Goal: Information Seeking & Learning: Check status

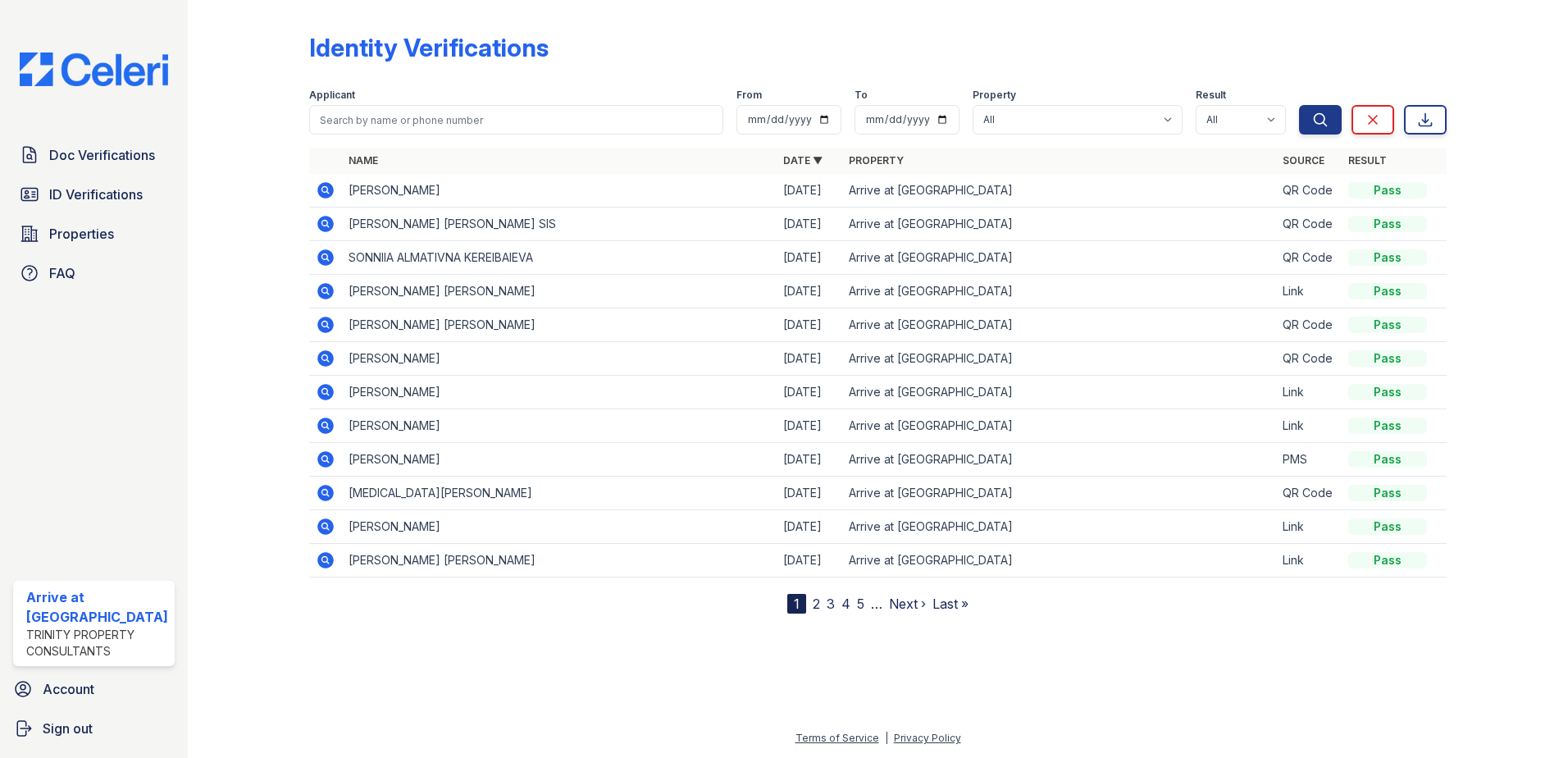
click at [433, 112] on input "search" at bounding box center [516, 119] width 415 height 29
type input "vitorria"
click at [1299, 105] on button "Search" at bounding box center [1320, 119] width 43 height 29
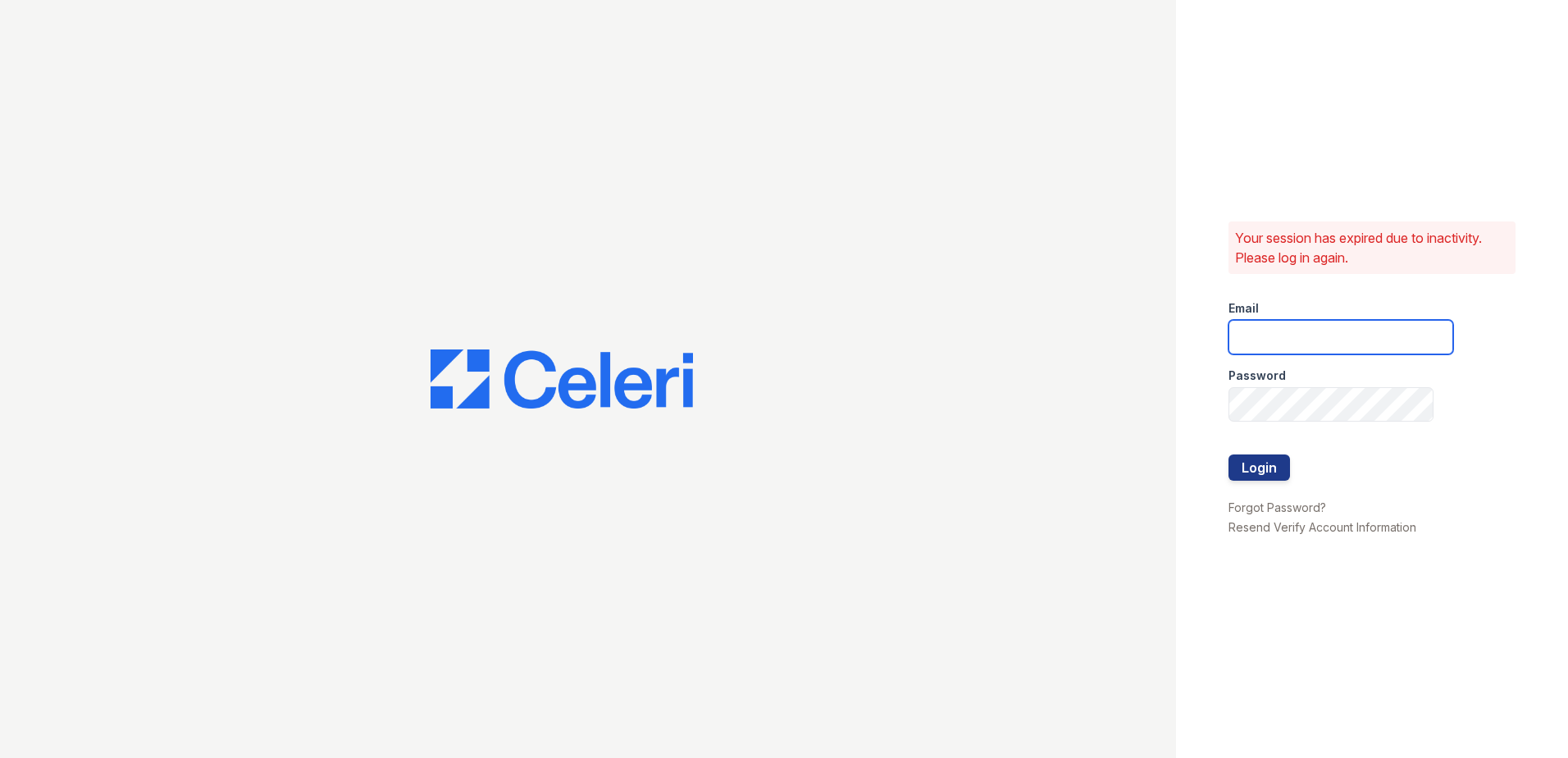
type input "[EMAIL_ADDRESS][DOMAIN_NAME]"
click at [1284, 330] on input "arriveatmedicinelake@trinity-pm.com" at bounding box center [1341, 337] width 225 height 34
click at [1262, 471] on button "Login" at bounding box center [1259, 467] width 62 height 27
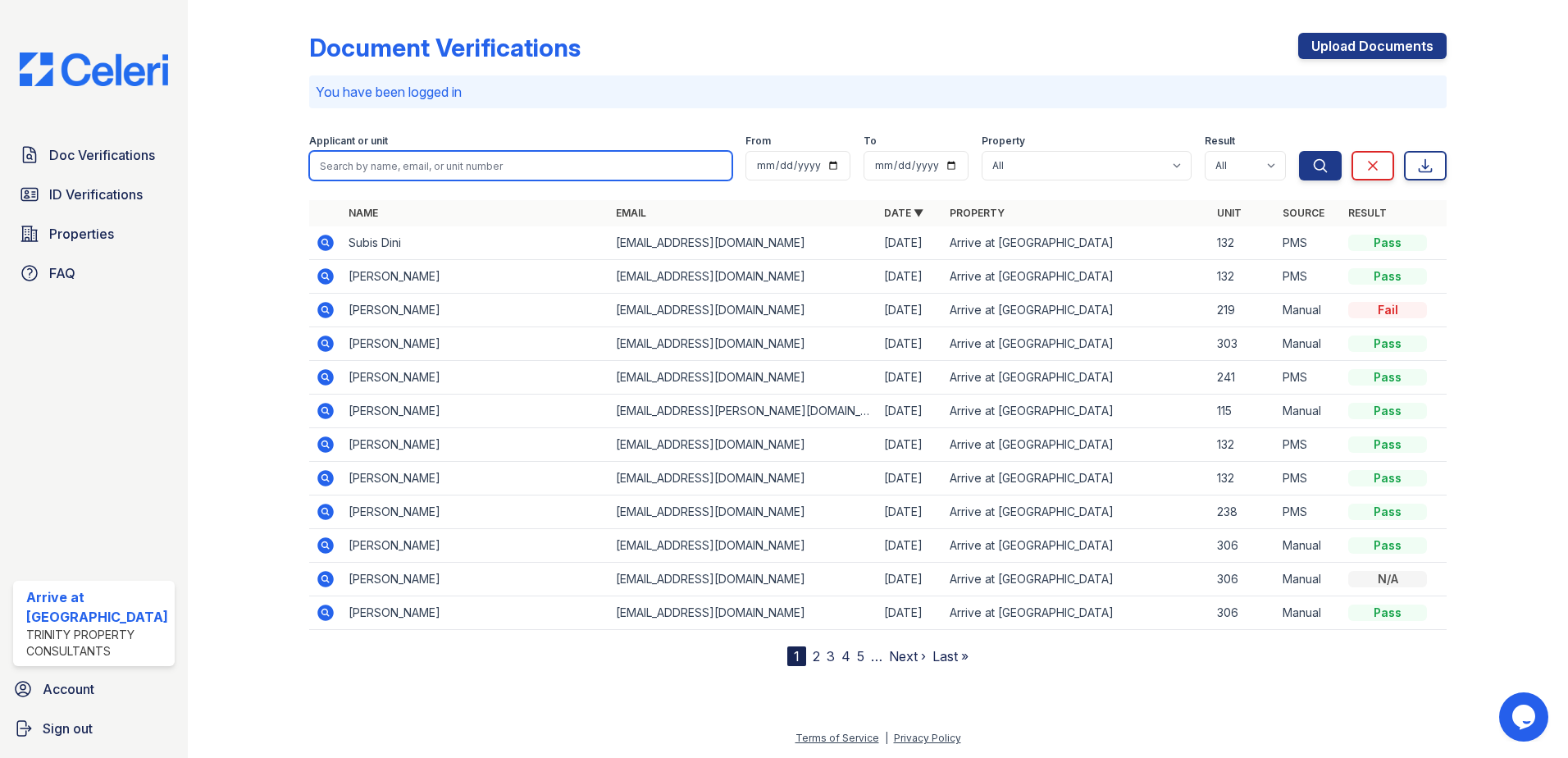
click at [544, 160] on input "search" at bounding box center [521, 166] width 424 height 29
type input "vittoria"
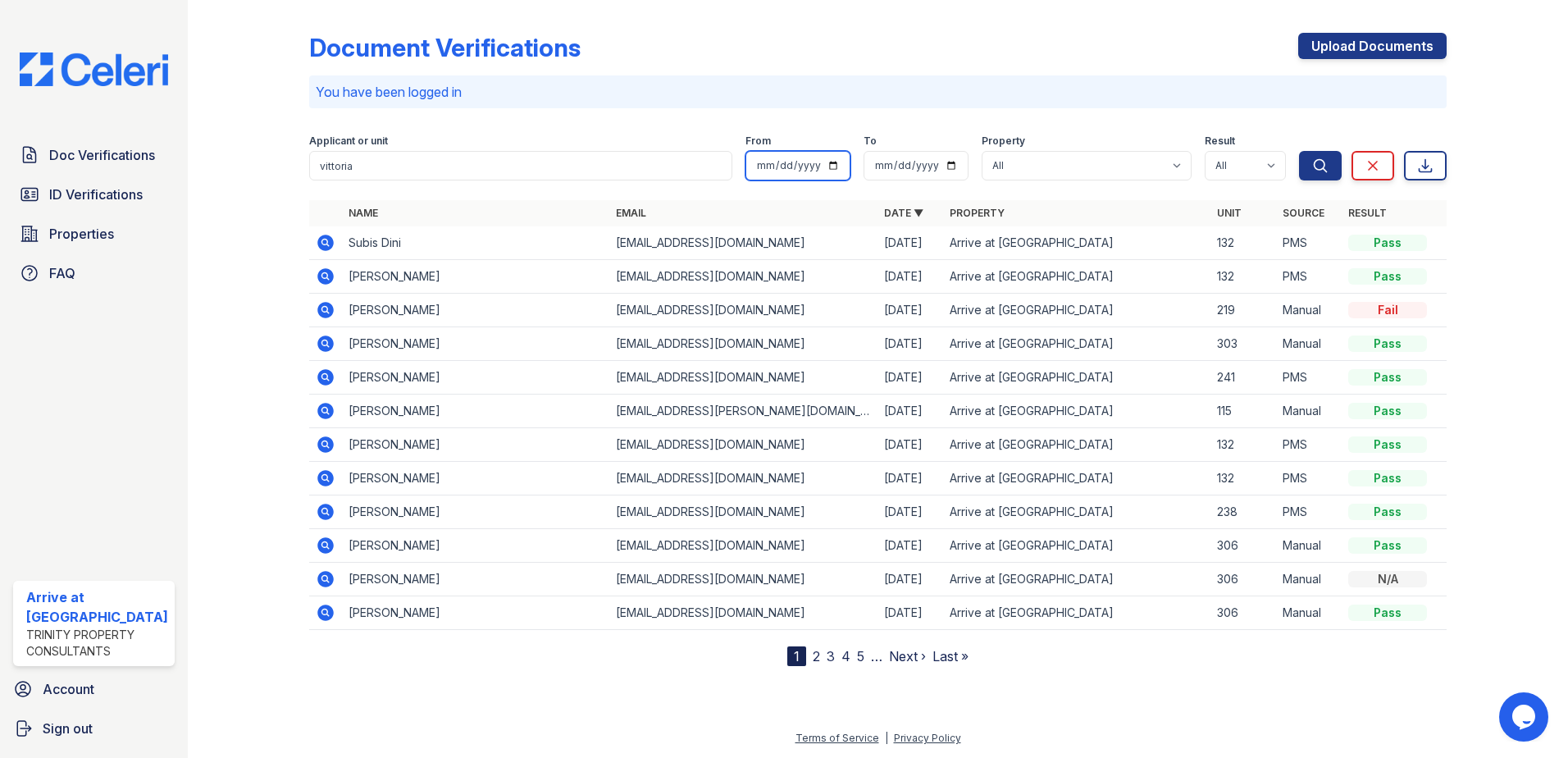
click at [1299, 151] on button "Search" at bounding box center [1320, 166] width 43 height 29
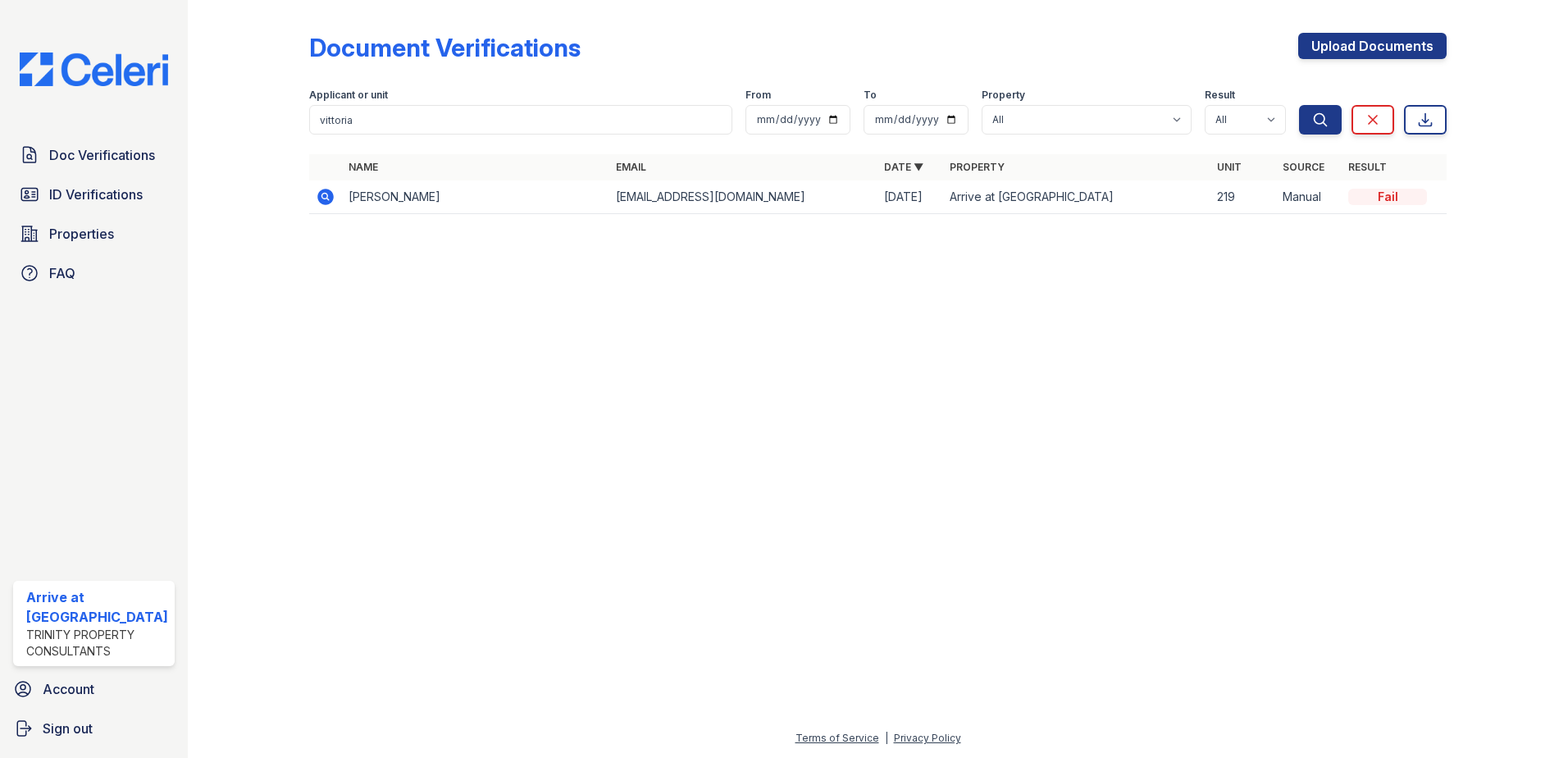
click at [321, 193] on icon at bounding box center [325, 197] width 16 height 16
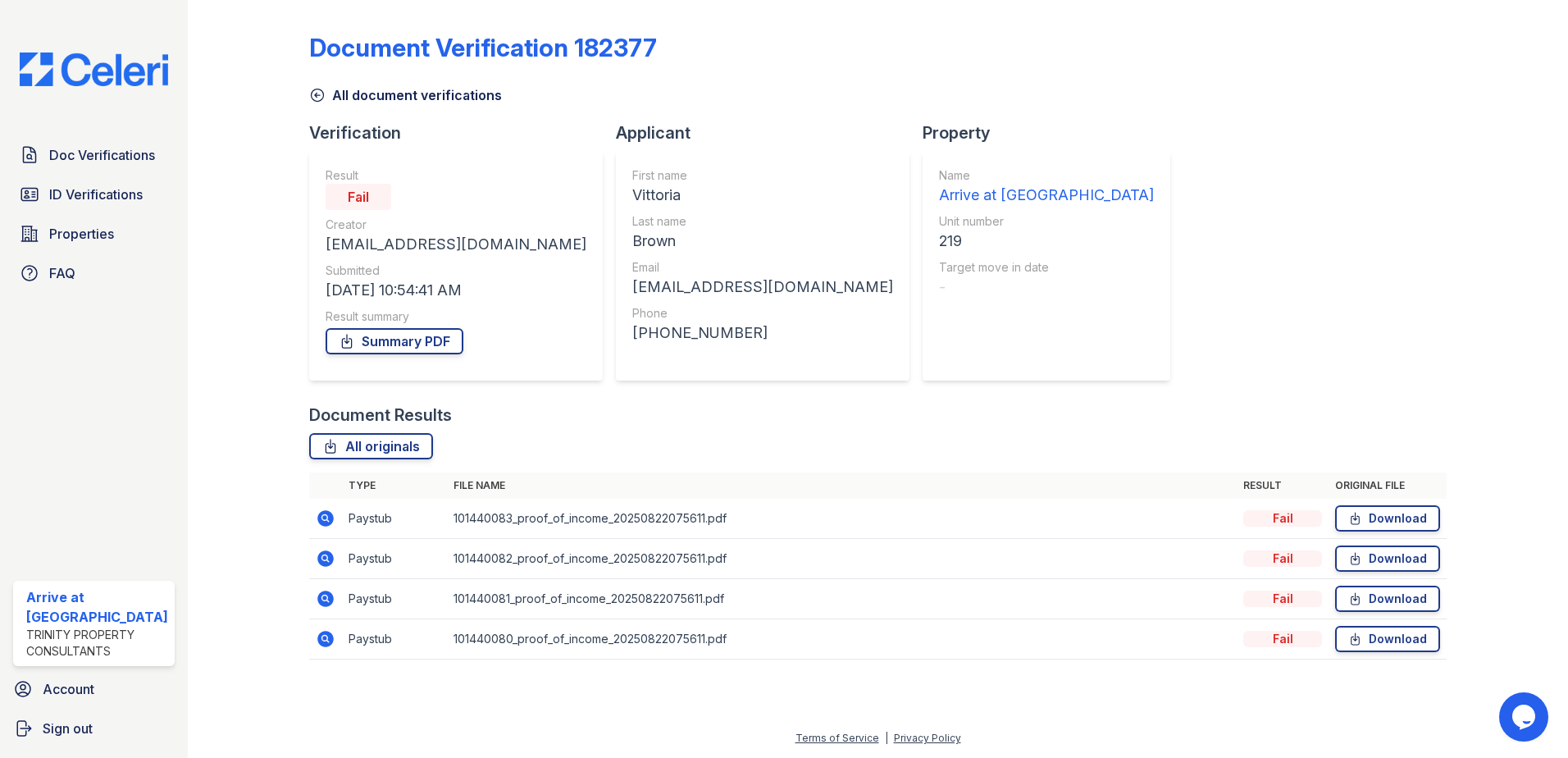
click at [312, 94] on icon at bounding box center [317, 94] width 16 height 16
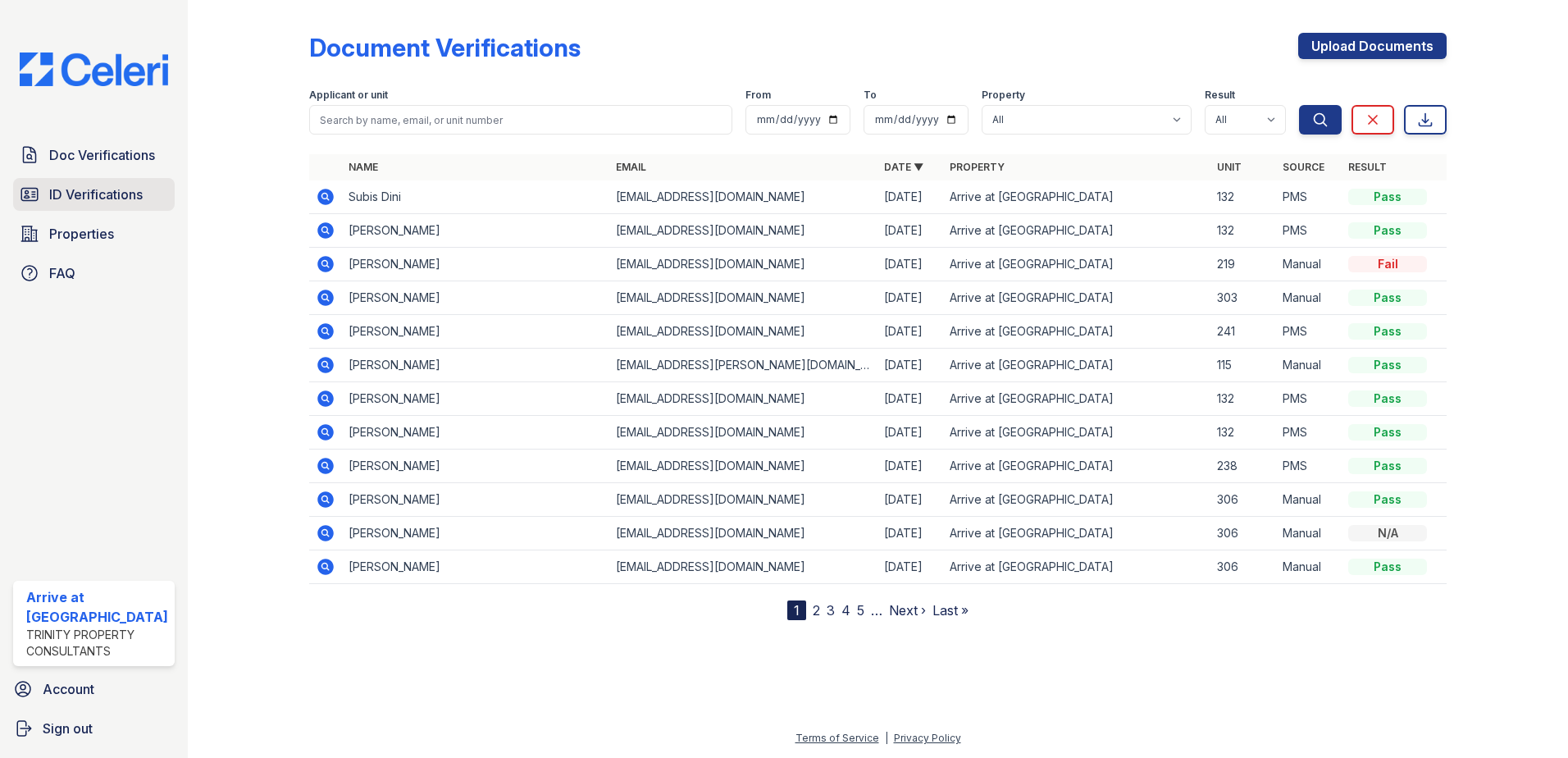
click at [69, 196] on span "ID Verifications" at bounding box center [95, 194] width 94 height 20
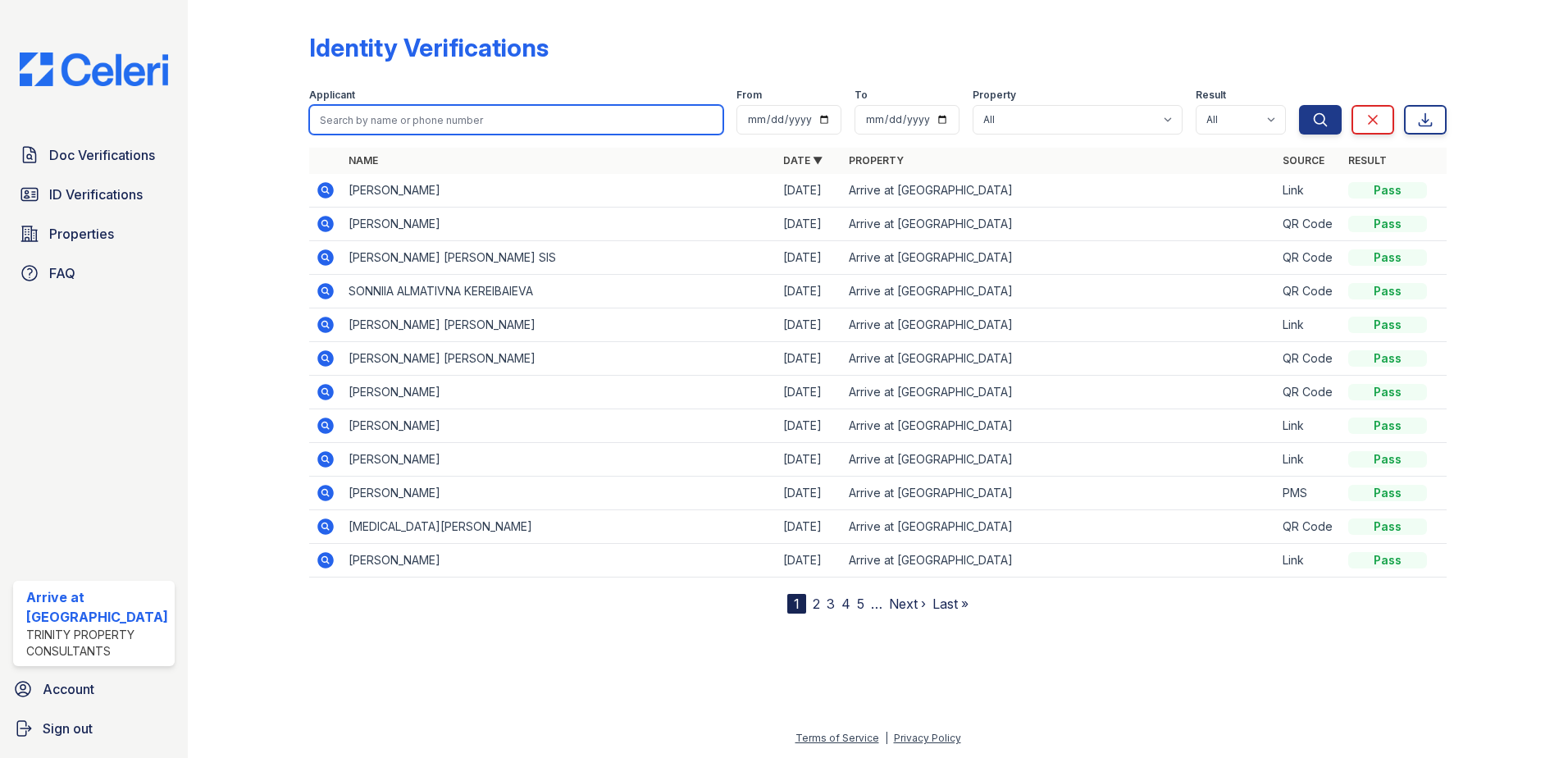
click at [365, 129] on input "search" at bounding box center [516, 119] width 415 height 29
type input "vittoria"
click at [1299, 105] on button "Search" at bounding box center [1320, 119] width 43 height 29
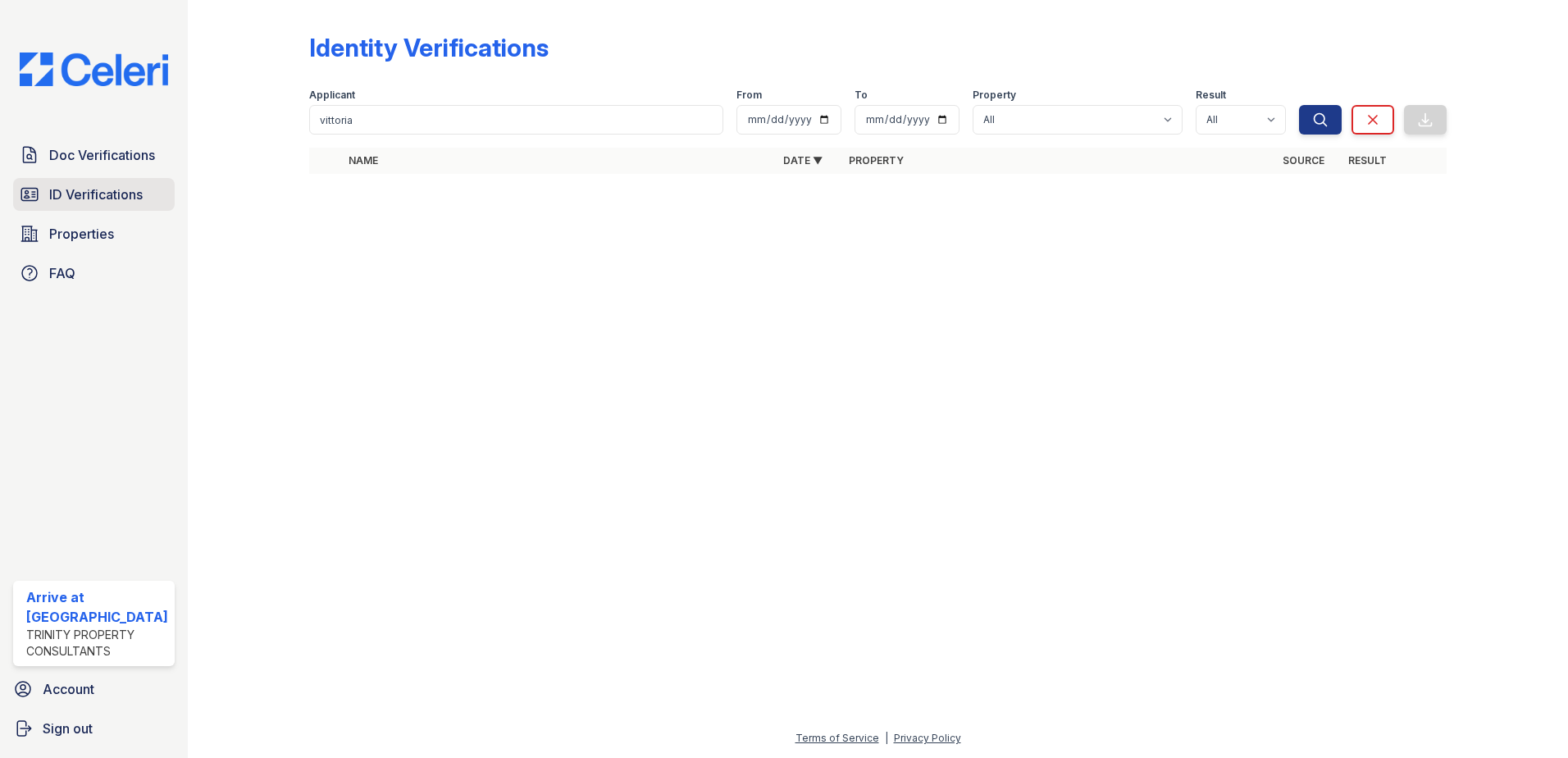
click at [74, 199] on span "ID Verifications" at bounding box center [95, 194] width 94 height 20
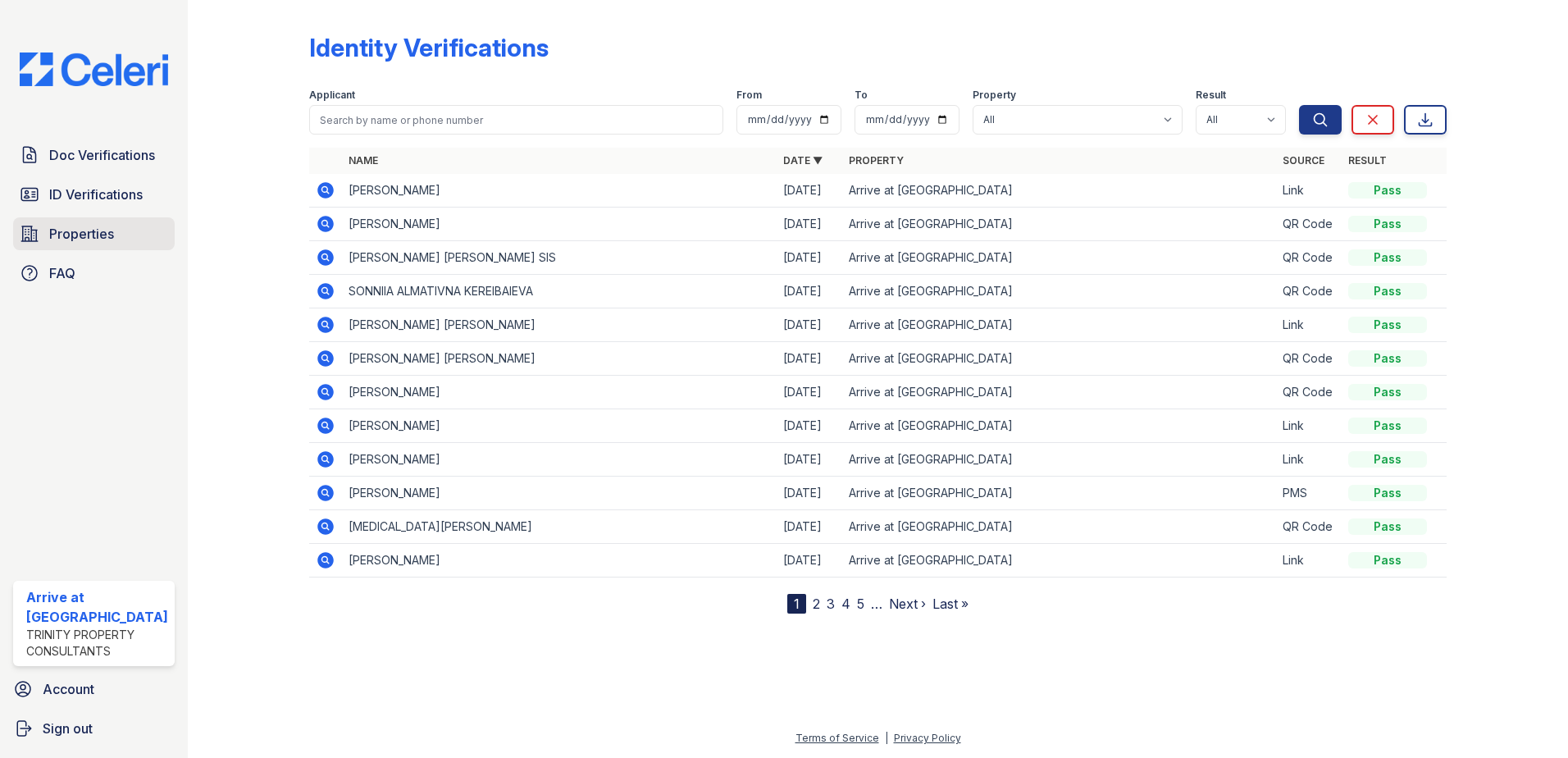
click at [58, 230] on span "Properties" at bounding box center [81, 233] width 64 height 20
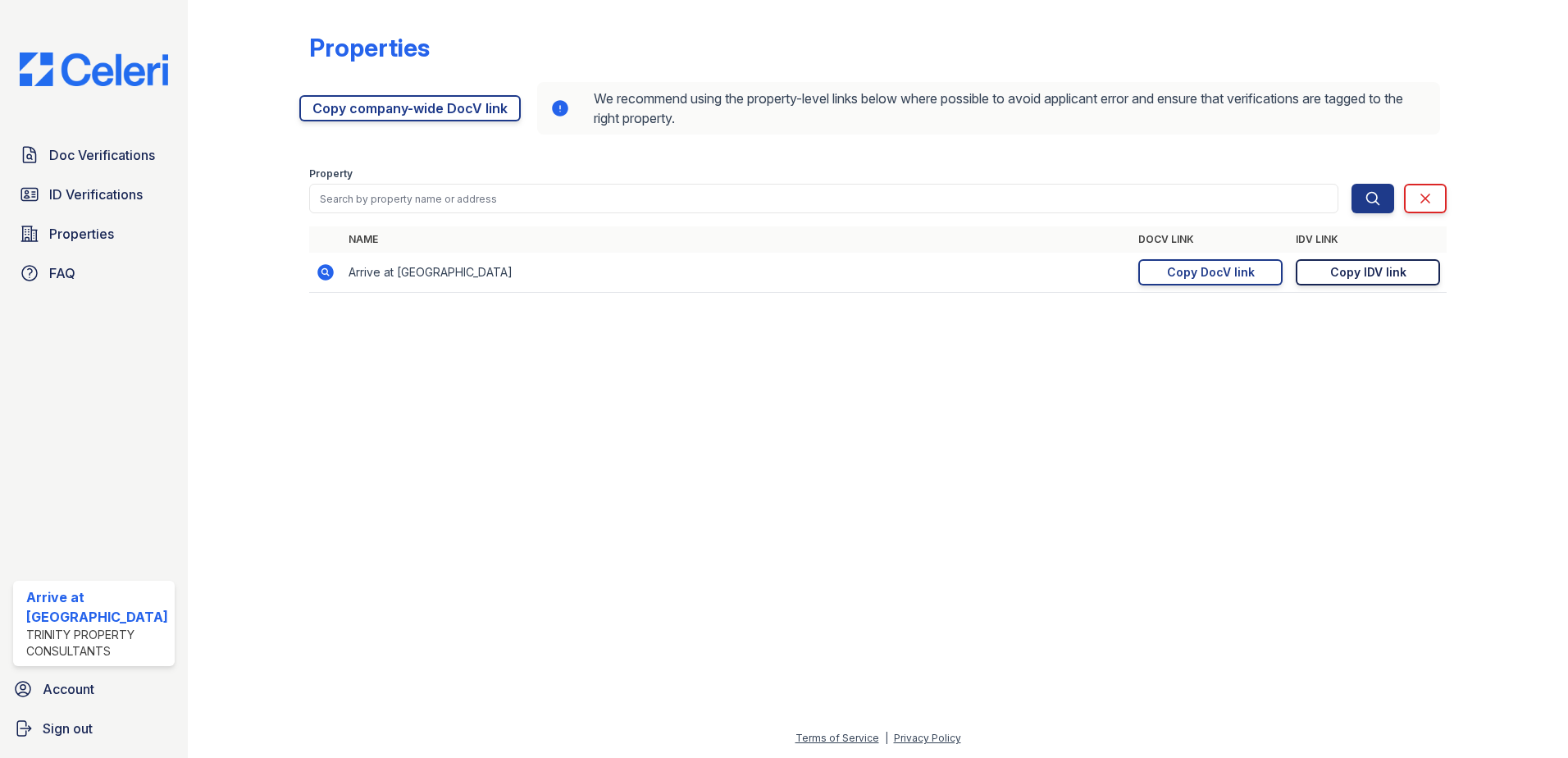
click at [1347, 279] on div "Copy IDV link" at bounding box center [1368, 272] width 76 height 16
click at [1383, 276] on div "Copy IDV link" at bounding box center [1368, 272] width 76 height 16
click at [60, 195] on span "ID Verifications" at bounding box center [95, 194] width 94 height 20
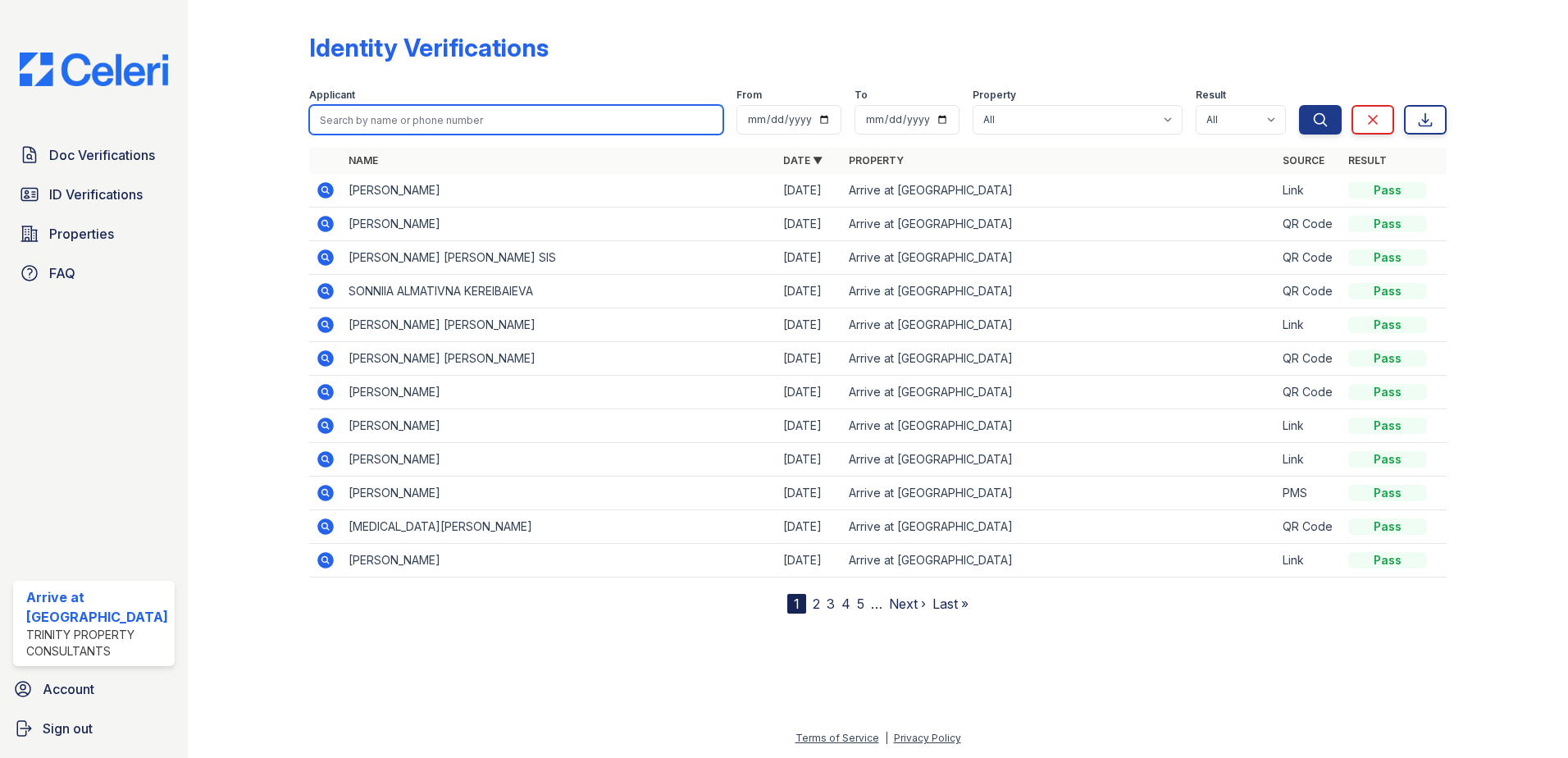
click at [526, 122] on input "search" at bounding box center [516, 119] width 415 height 29
type input "kyra"
click at [1299, 105] on button "Search" at bounding box center [1320, 119] width 43 height 29
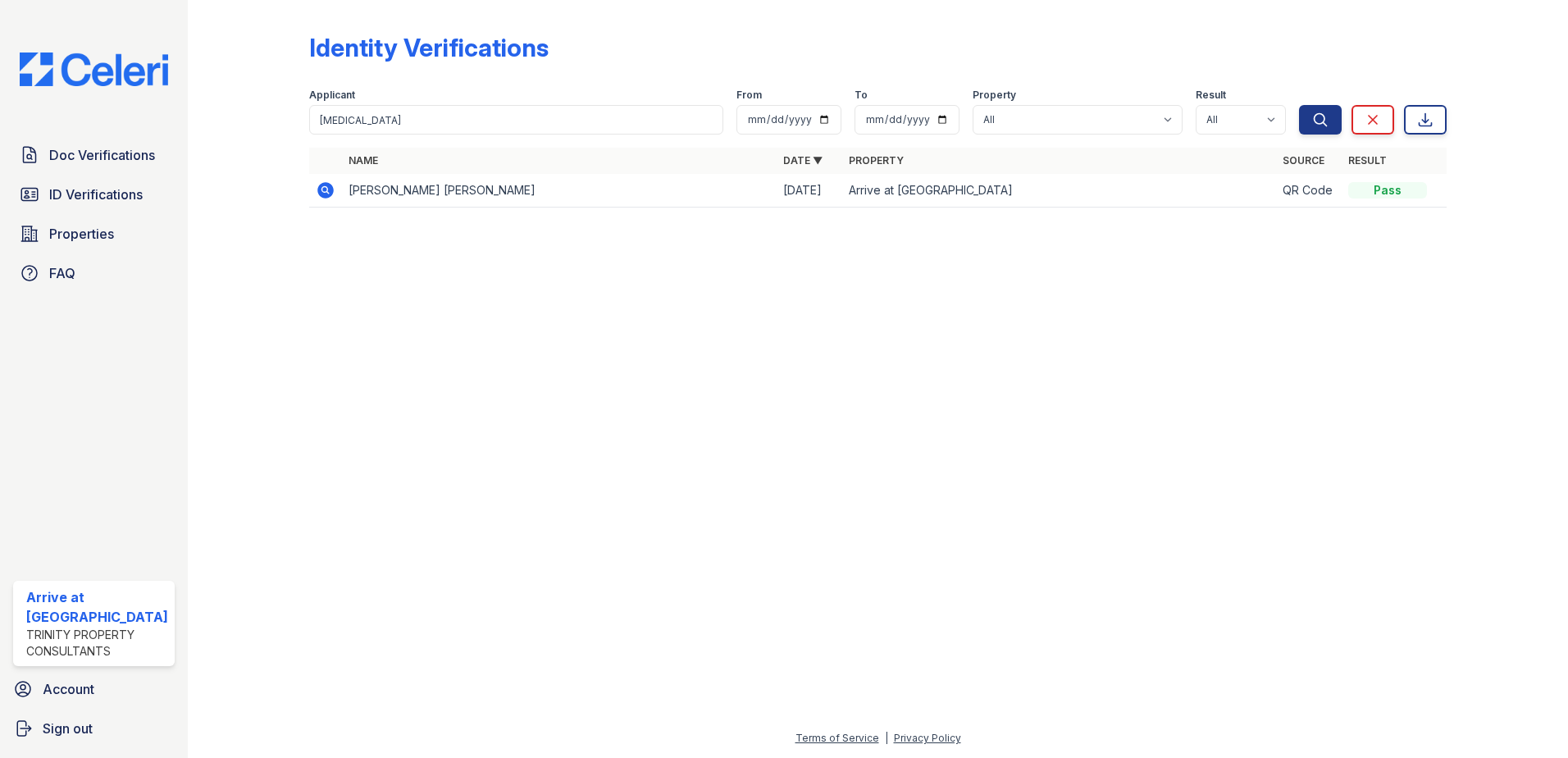
click at [326, 184] on icon at bounding box center [325, 190] width 16 height 16
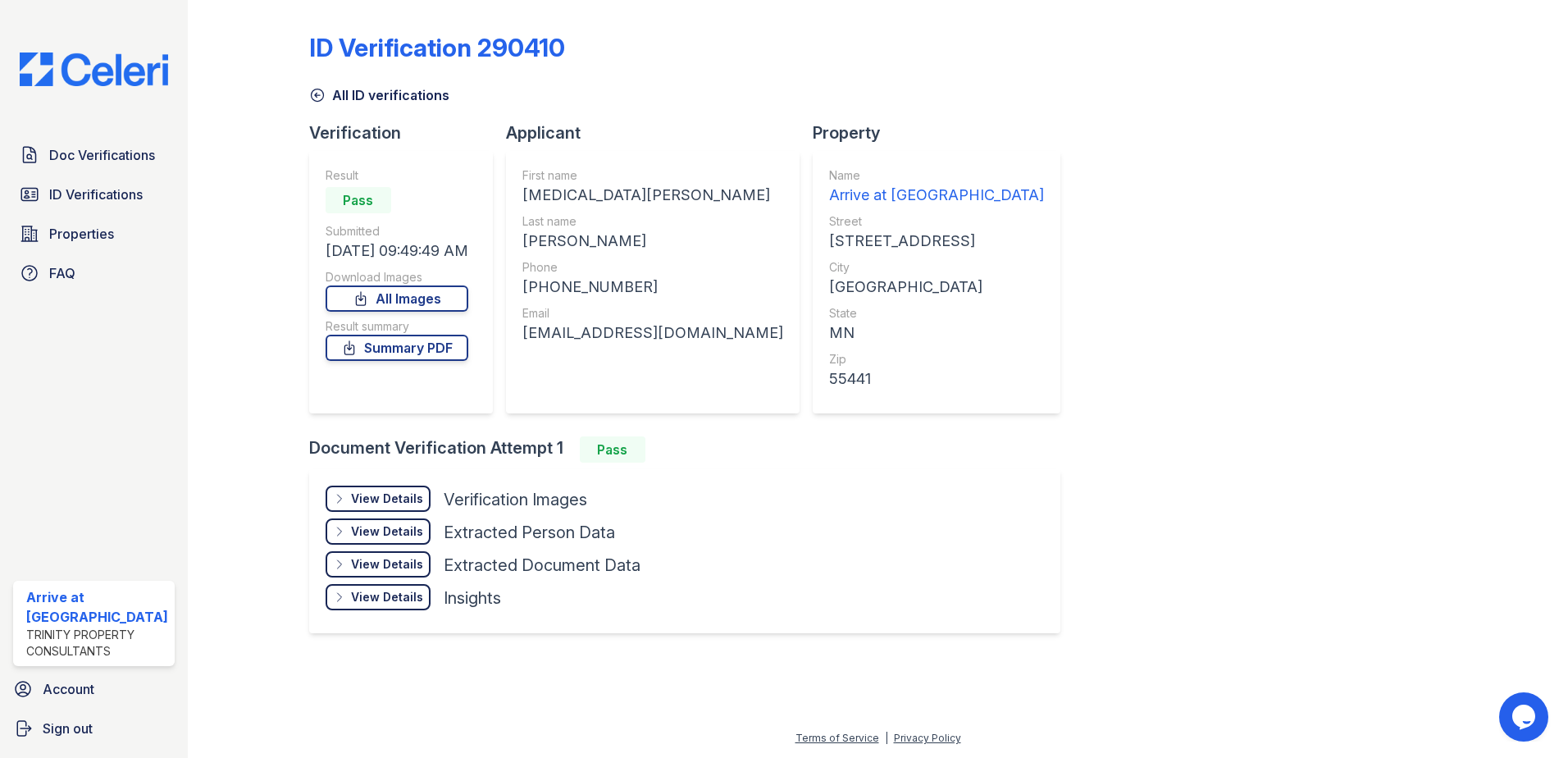
click at [324, 93] on icon at bounding box center [317, 94] width 16 height 16
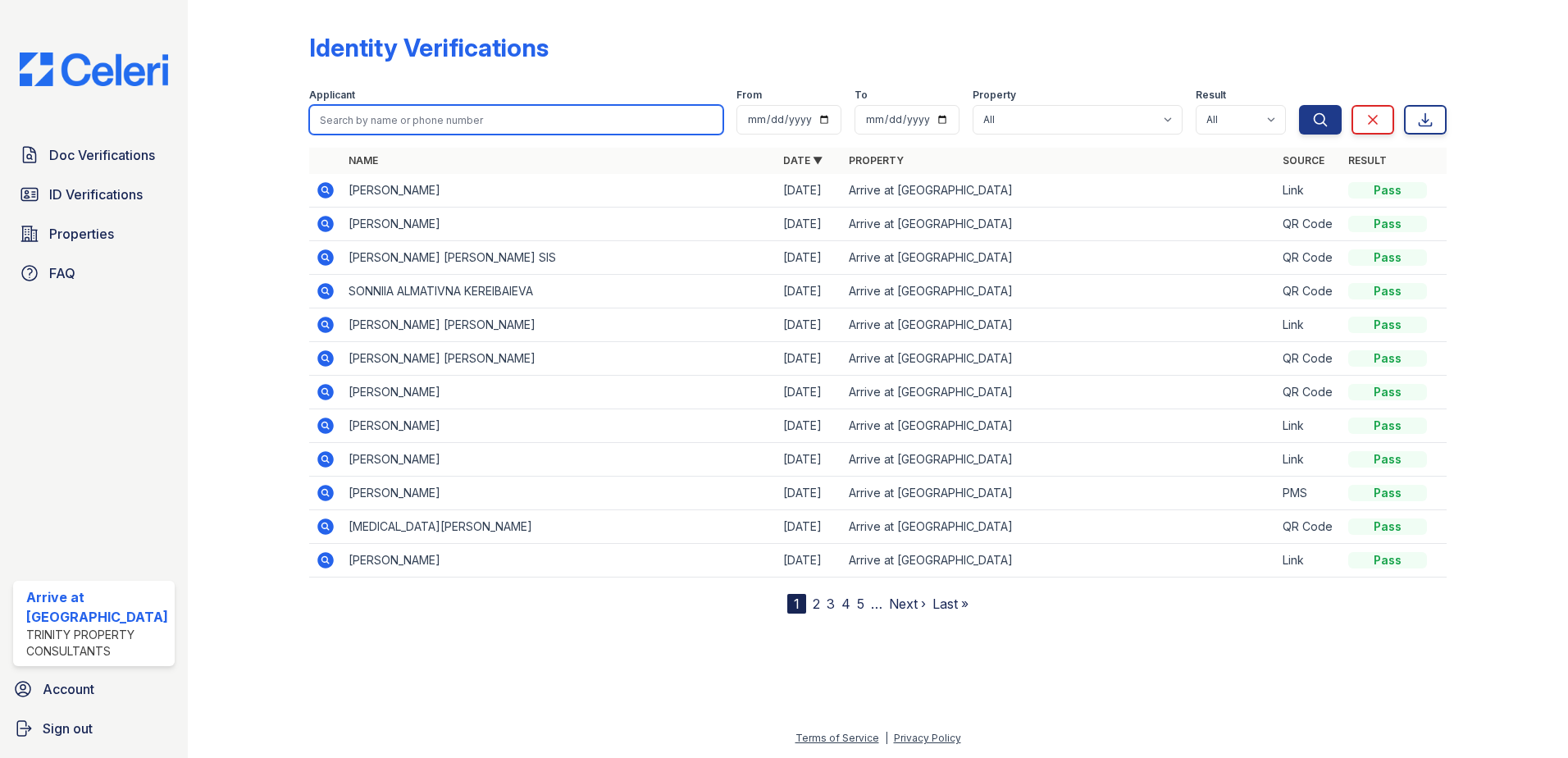
click at [421, 117] on input "search" at bounding box center [516, 119] width 415 height 29
type input "kyra"
click at [1299, 105] on button "Search" at bounding box center [1320, 119] width 43 height 29
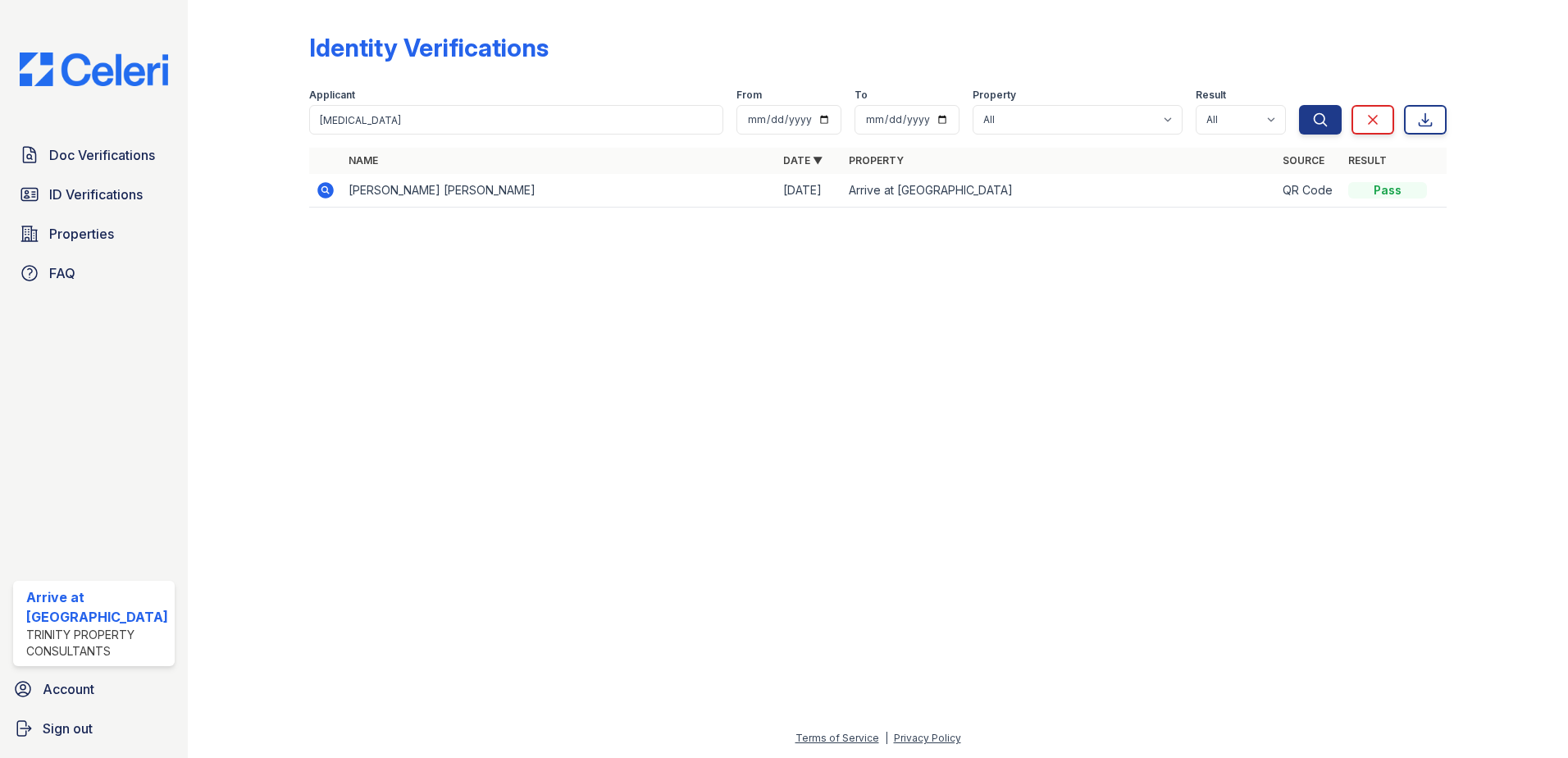
click at [330, 193] on icon at bounding box center [325, 190] width 16 height 16
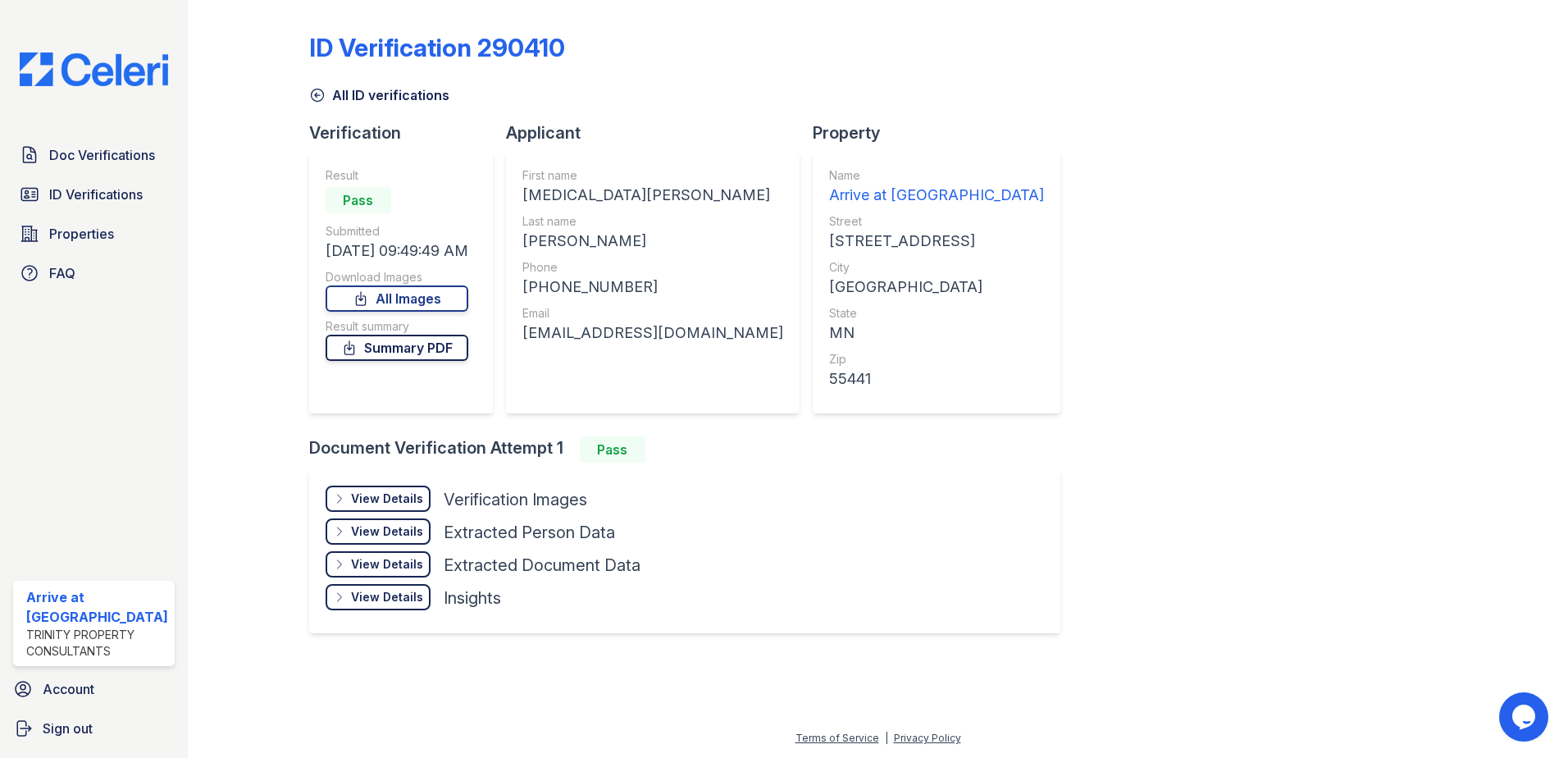
click at [398, 348] on link "Summary PDF" at bounding box center [397, 348] width 142 height 27
click at [397, 495] on div "View Details" at bounding box center [387, 498] width 72 height 16
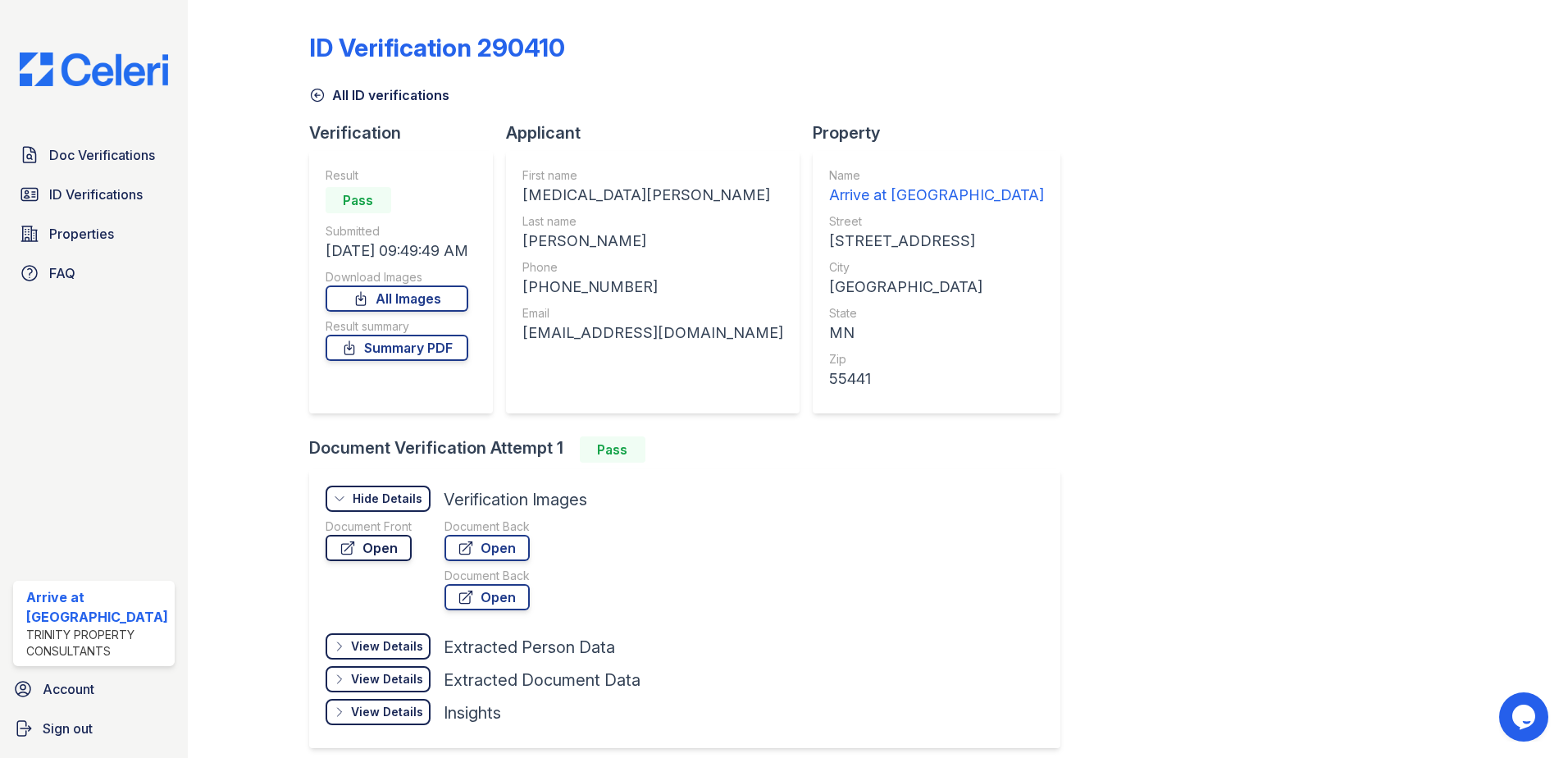
click at [362, 546] on link "Open" at bounding box center [368, 548] width 86 height 27
